Goal: Information Seeking & Learning: Learn about a topic

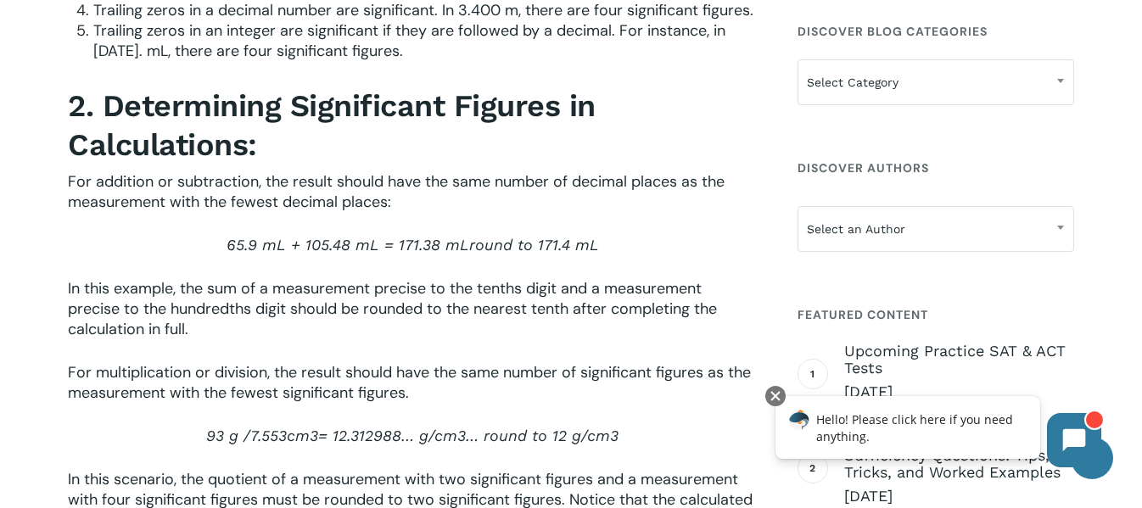
scroll to position [2547, 0]
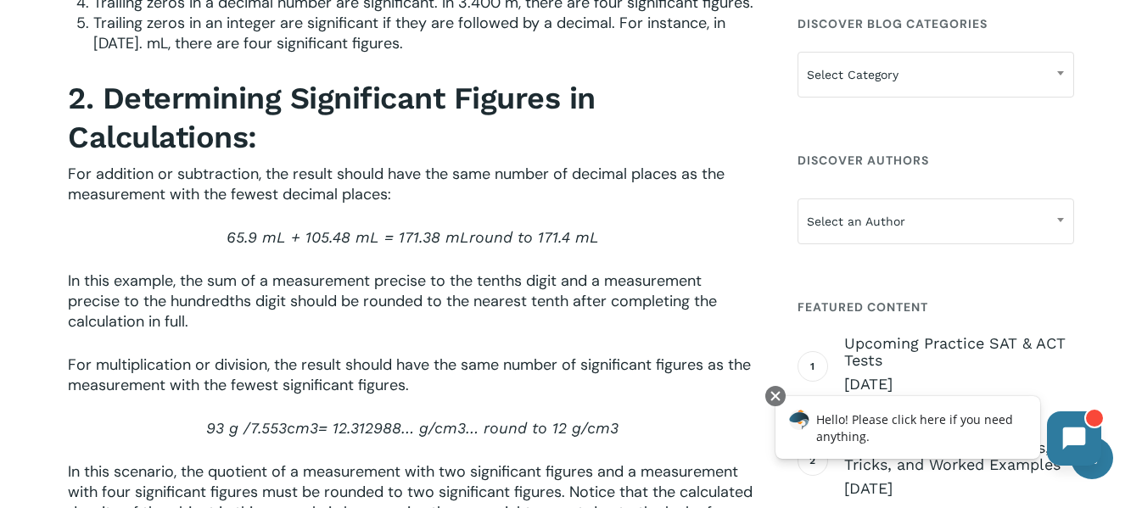
click at [1085, 428] on icon at bounding box center [1074, 439] width 24 height 24
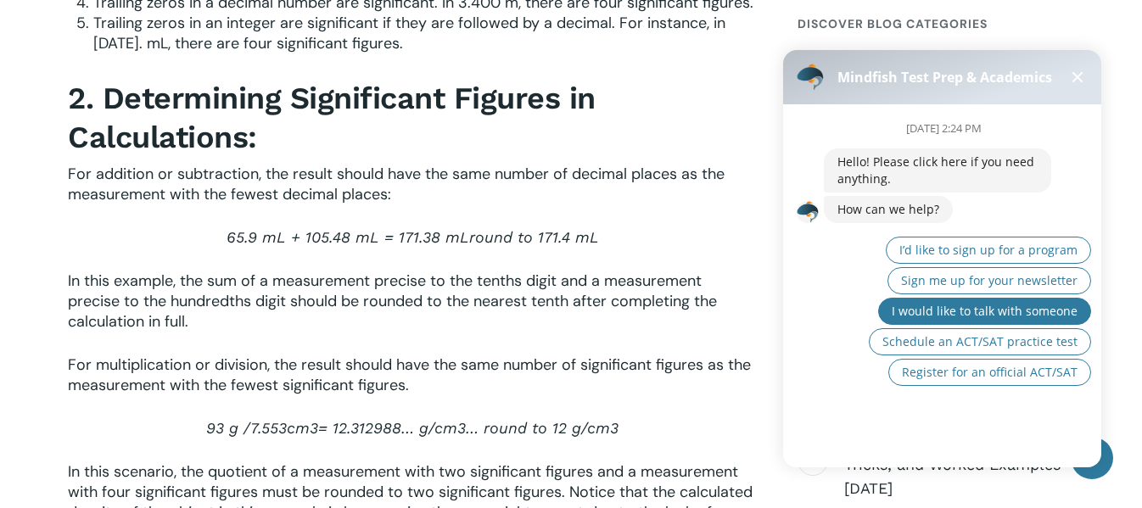
click at [919, 320] on button "I would like to talk with someone" at bounding box center [984, 311] width 213 height 27
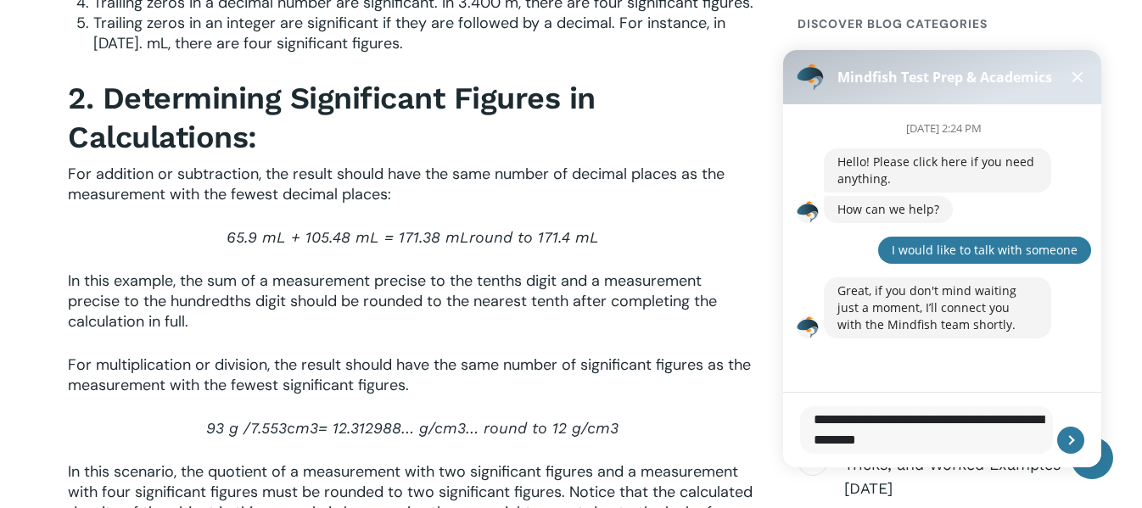
type textarea "**********"
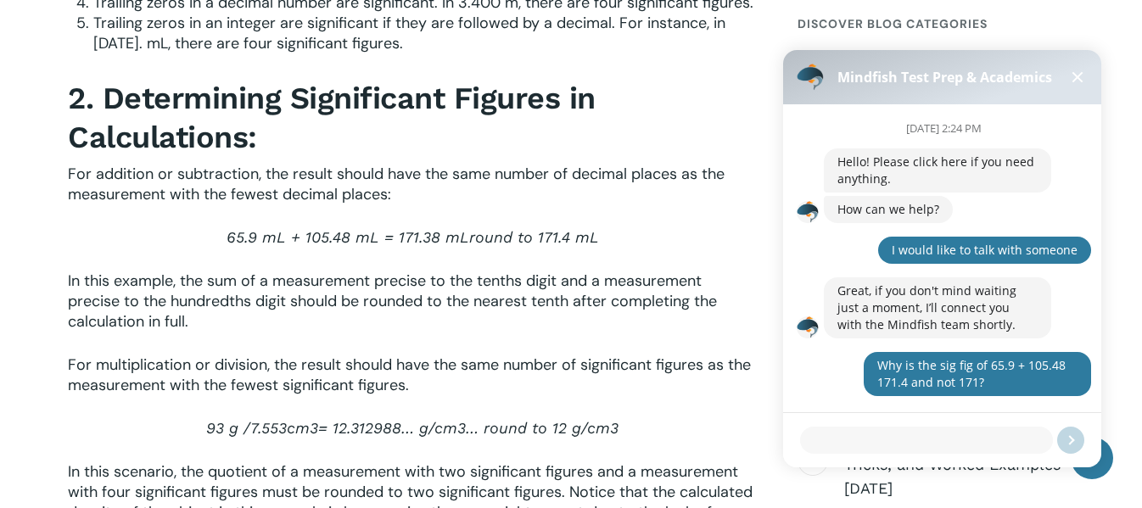
scroll to position [0, 0]
drag, startPoint x: 994, startPoint y: 391, endPoint x: 863, endPoint y: 363, distance: 134.4
click at [863, 363] on div "[DATE] 2:24 PM Hello! Please click here if you need anything. How can we help? …" at bounding box center [962, 256] width 277 height 305
copy div "Why is the sig fig of 65.9 + 105.48 171.4 and not 171?"
click at [855, 422] on div at bounding box center [942, 433] width 318 height 41
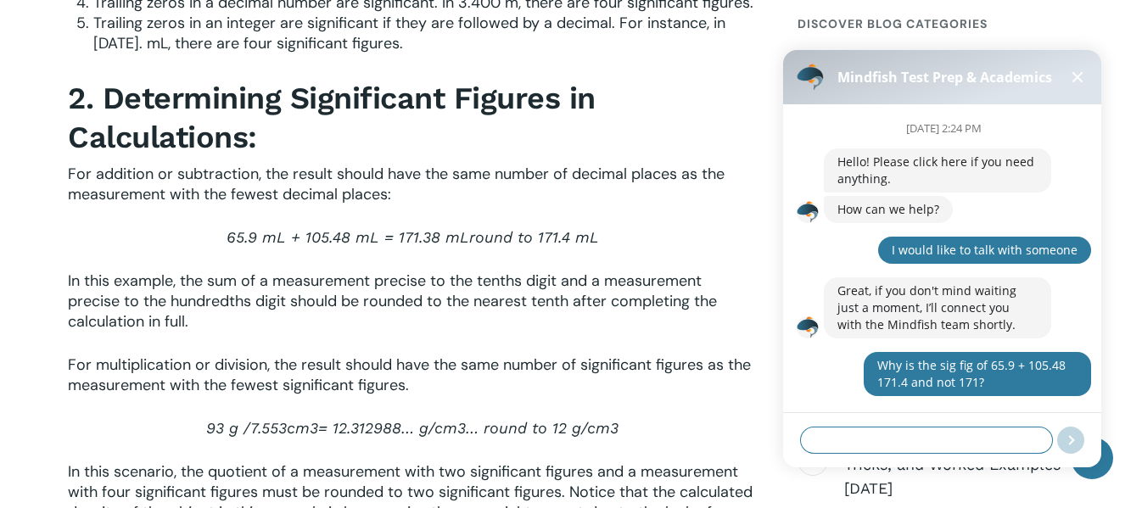
click at [853, 434] on textarea at bounding box center [926, 440] width 253 height 27
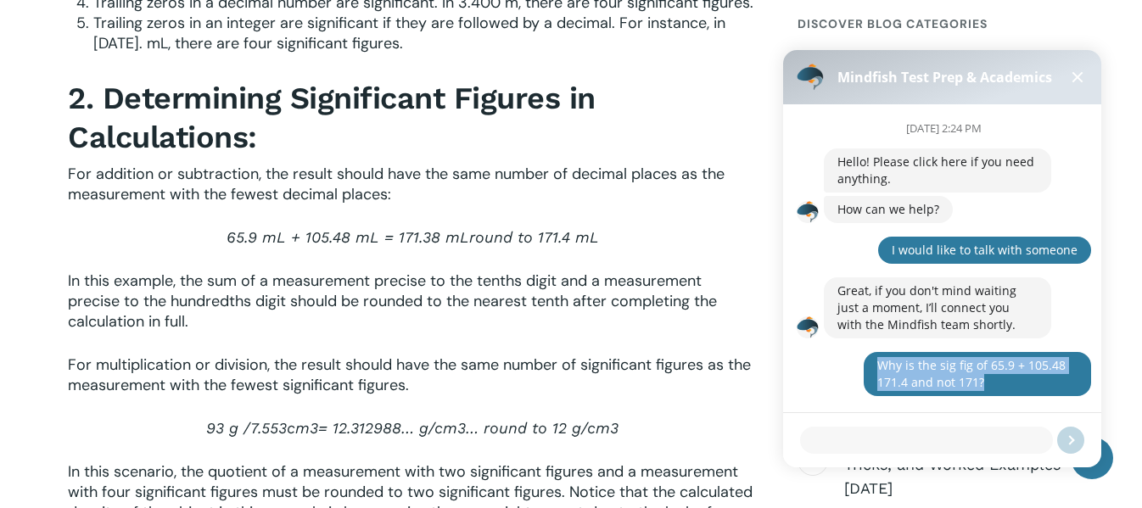
drag, startPoint x: 996, startPoint y: 387, endPoint x: 880, endPoint y: 366, distance: 118.0
click at [880, 366] on div "Why is the sig fig of 65.9 + 105.48 171.4 and not 171?" at bounding box center [977, 374] width 200 height 34
copy div "Why is the sig fig of 65.9 + 105.48 171.4 and not 171?"
click at [943, 433] on textarea at bounding box center [926, 440] width 253 height 27
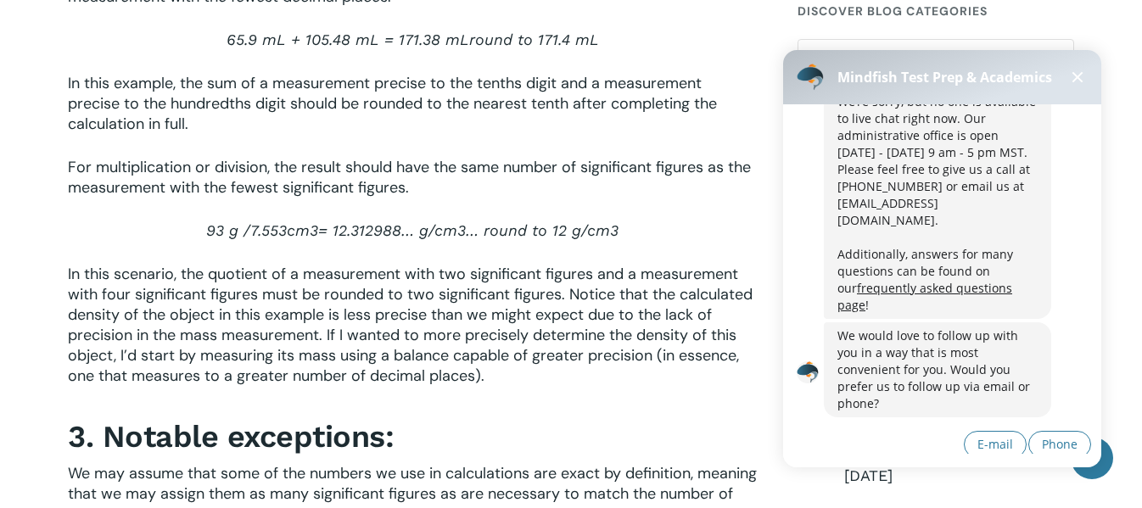
scroll to position [322, 0]
click at [587, 221] on p "For multiplication or division, the result should have the same number of signi…" at bounding box center [412, 189] width 689 height 64
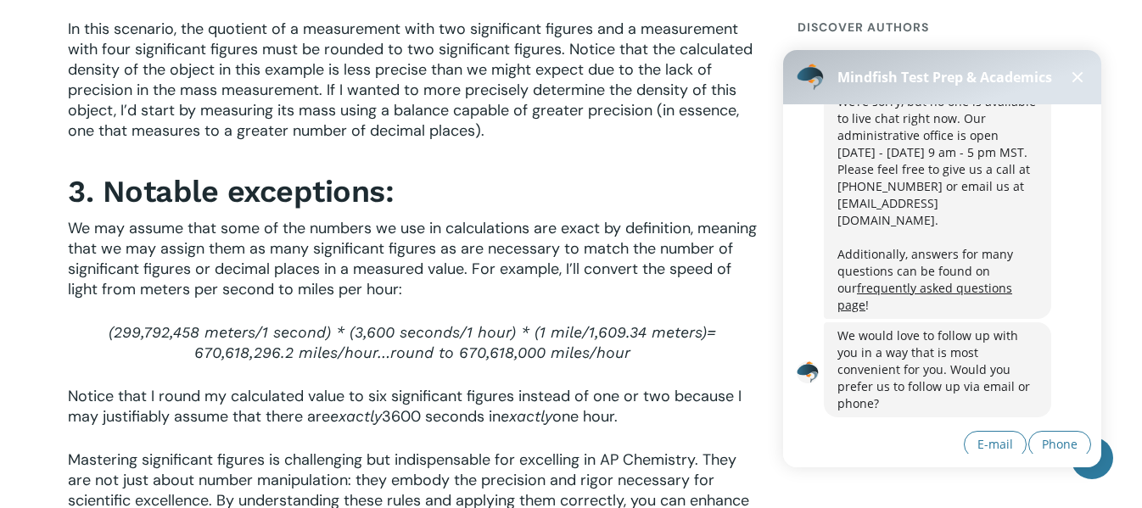
scroll to position [3011, 0]
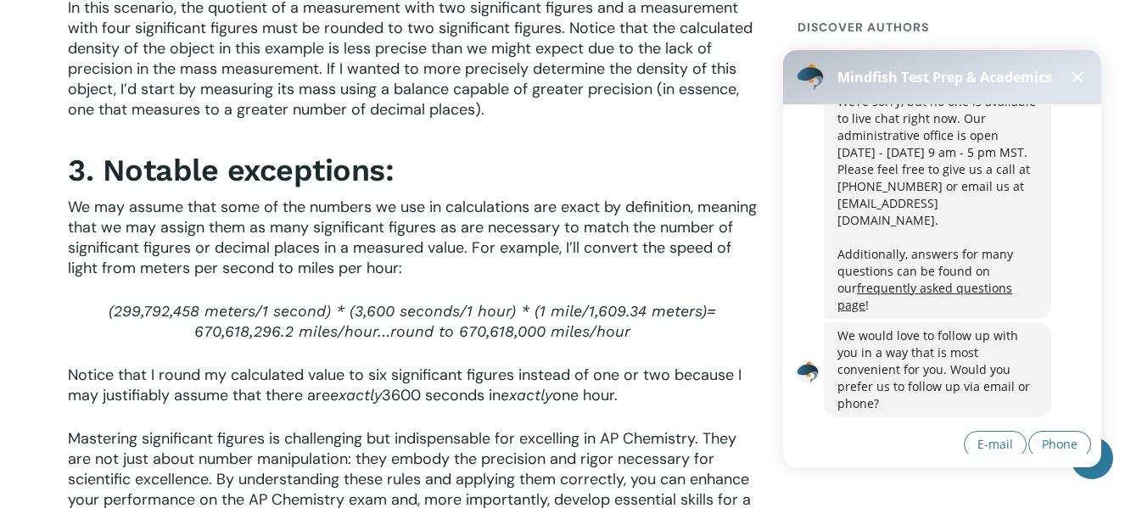
click at [1076, 80] on button at bounding box center [1077, 77] width 20 height 20
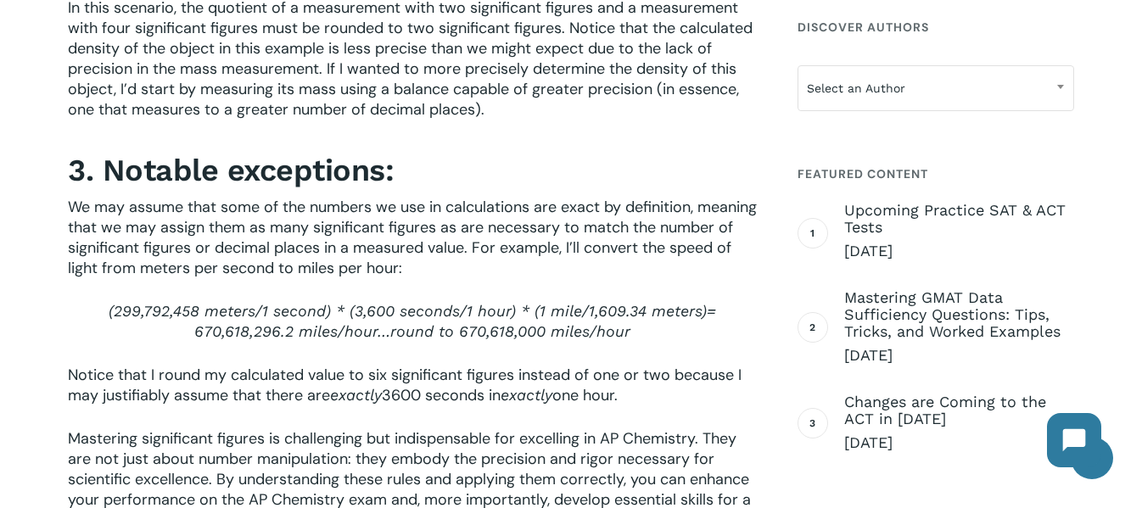
click at [1067, 453] on button at bounding box center [1074, 438] width 54 height 54
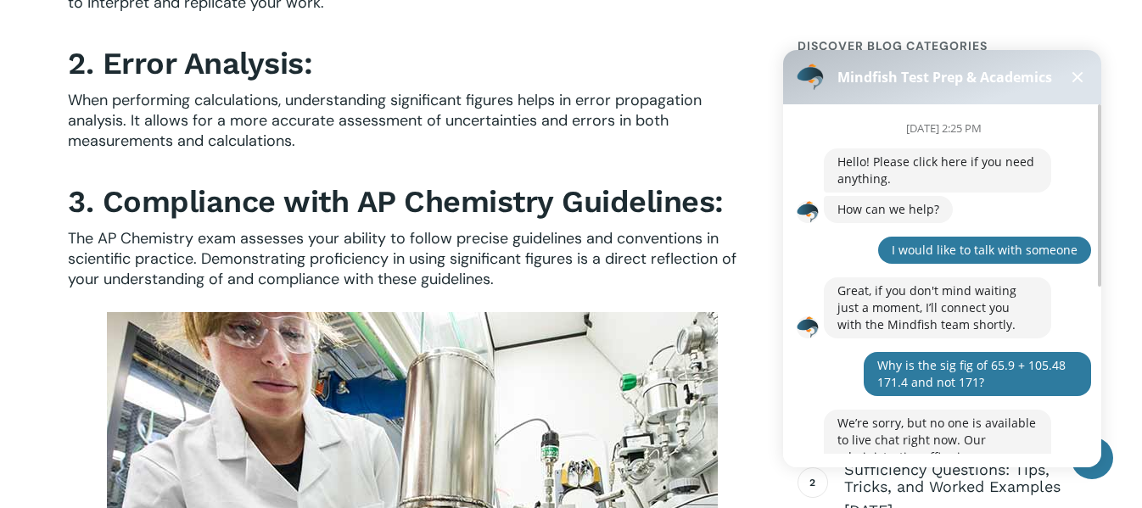
scroll to position [1508, 0]
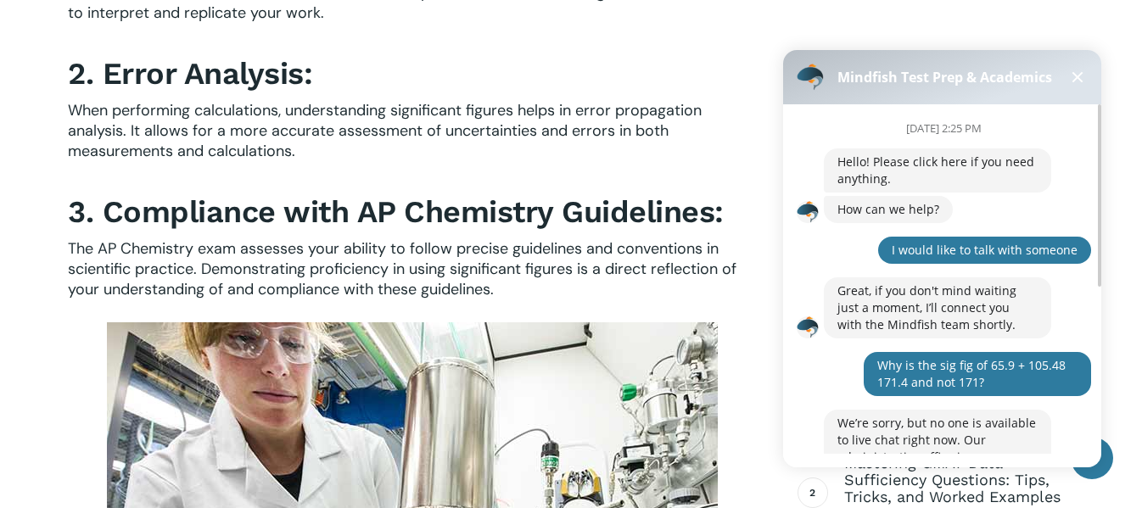
click at [1085, 73] on button at bounding box center [1077, 77] width 20 height 20
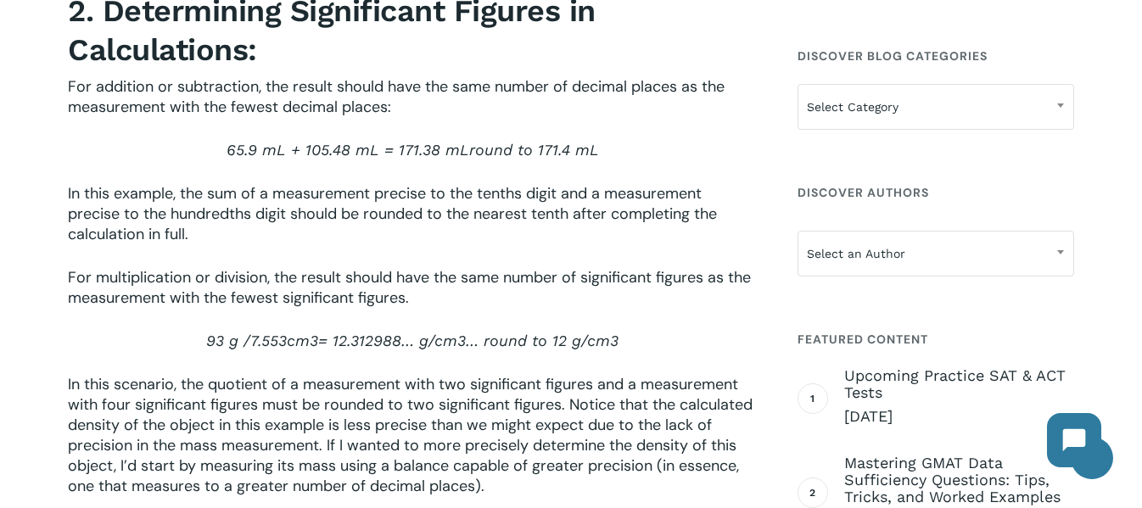
scroll to position [2635, 0]
click at [1085, 73] on div "In any scientific investigation, accuracy and precision are paramount. The use …" at bounding box center [571, 197] width 1142 height 4596
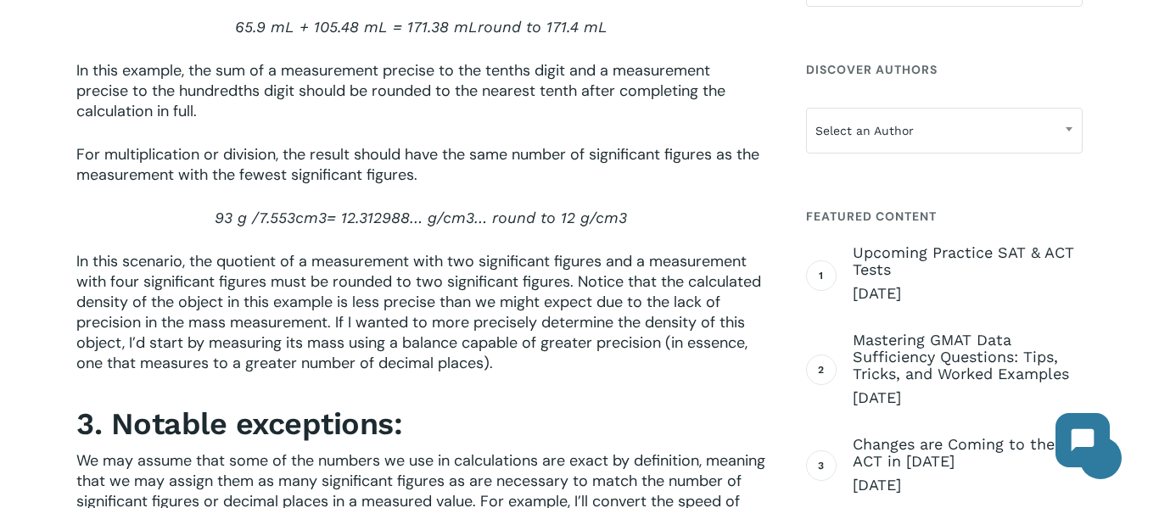
scroll to position [2758, 0]
